Goal: Find specific page/section

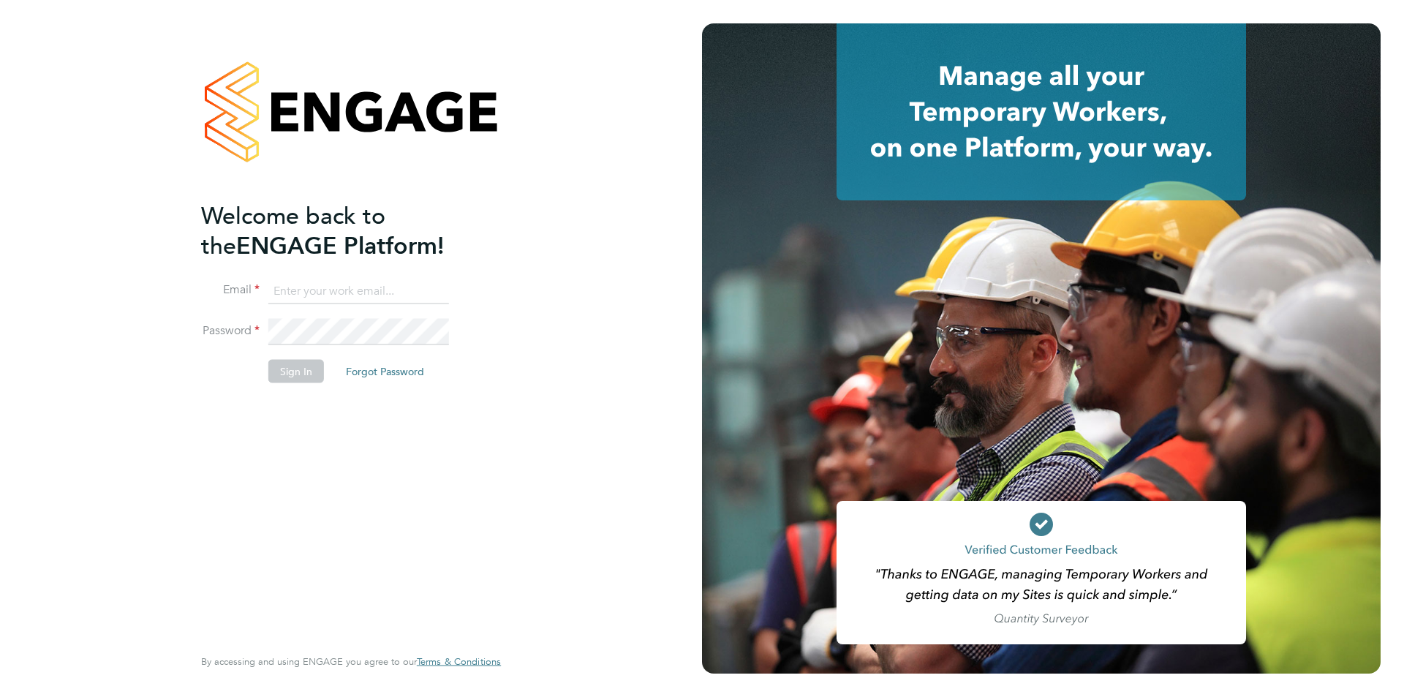
type input "montysymons@jambo.co"
click at [284, 366] on button "Sign In" at bounding box center [296, 371] width 56 height 23
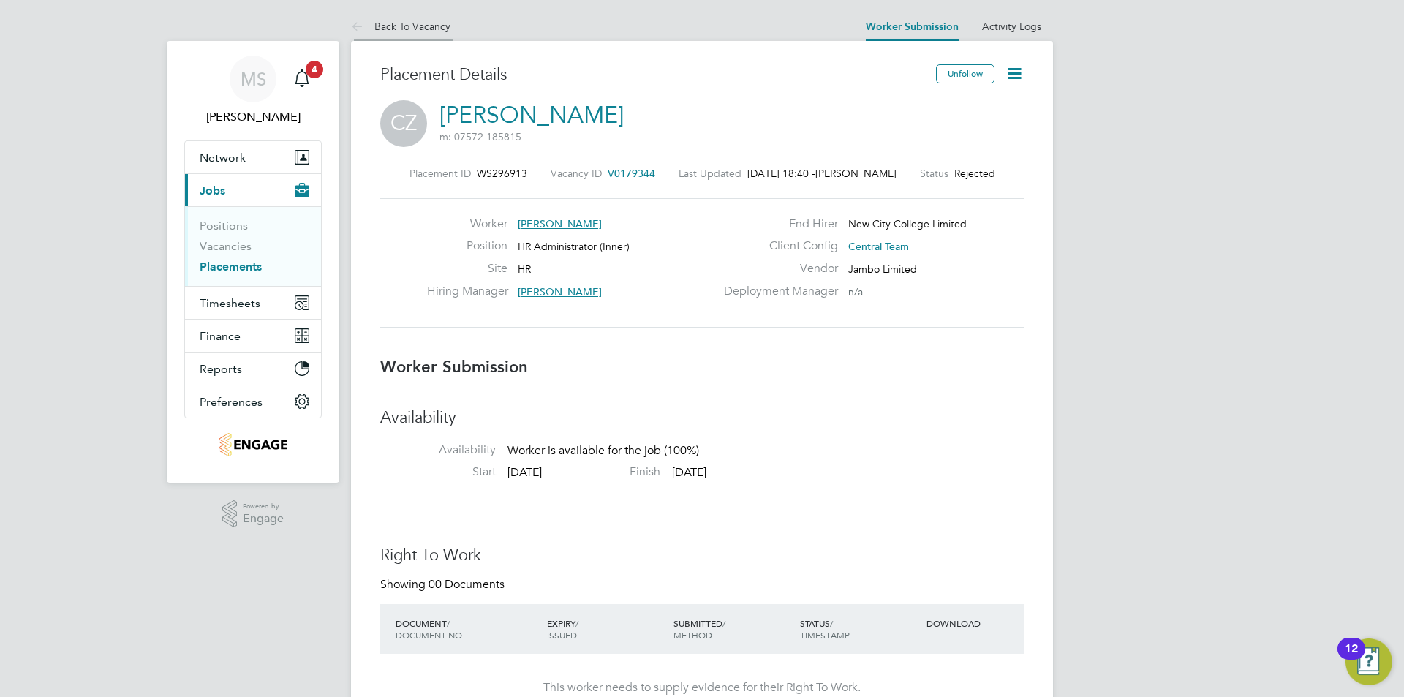
click at [425, 23] on link "Back To Vacancy" at bounding box center [400, 26] width 99 height 13
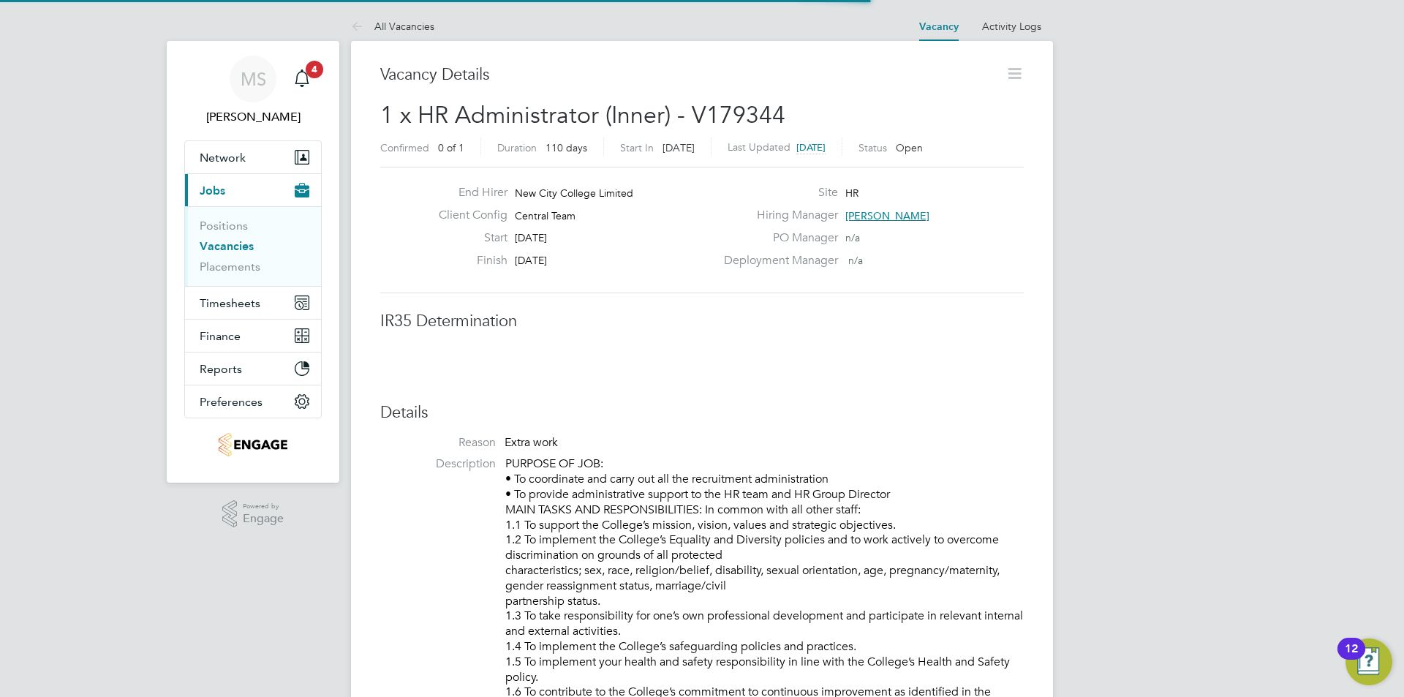
scroll to position [7, 7]
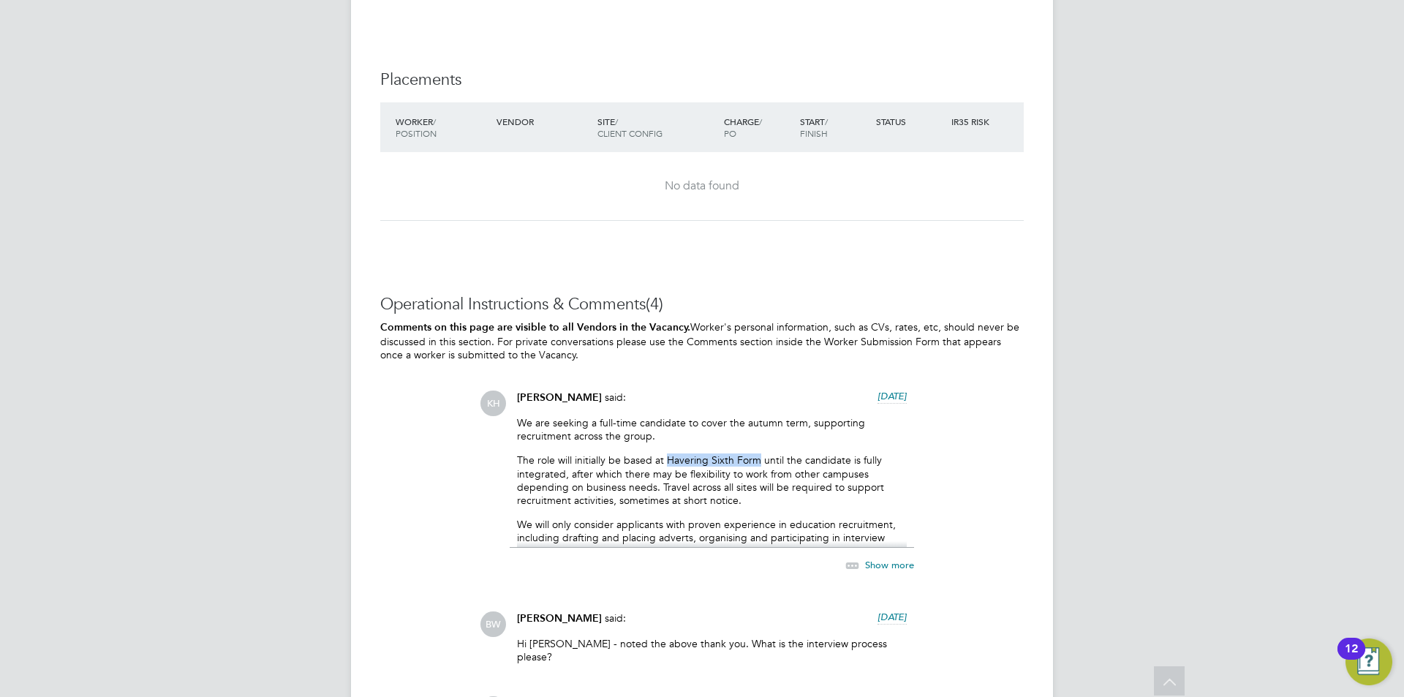
drag, startPoint x: 668, startPoint y: 456, endPoint x: 755, endPoint y: 455, distance: 87.0
click at [755, 455] on p "The role will initially be based at Havering Sixth Form until the candidate is …" at bounding box center [712, 479] width 390 height 53
copy p "Havering Sixth Form"
